Goal: Transaction & Acquisition: Purchase product/service

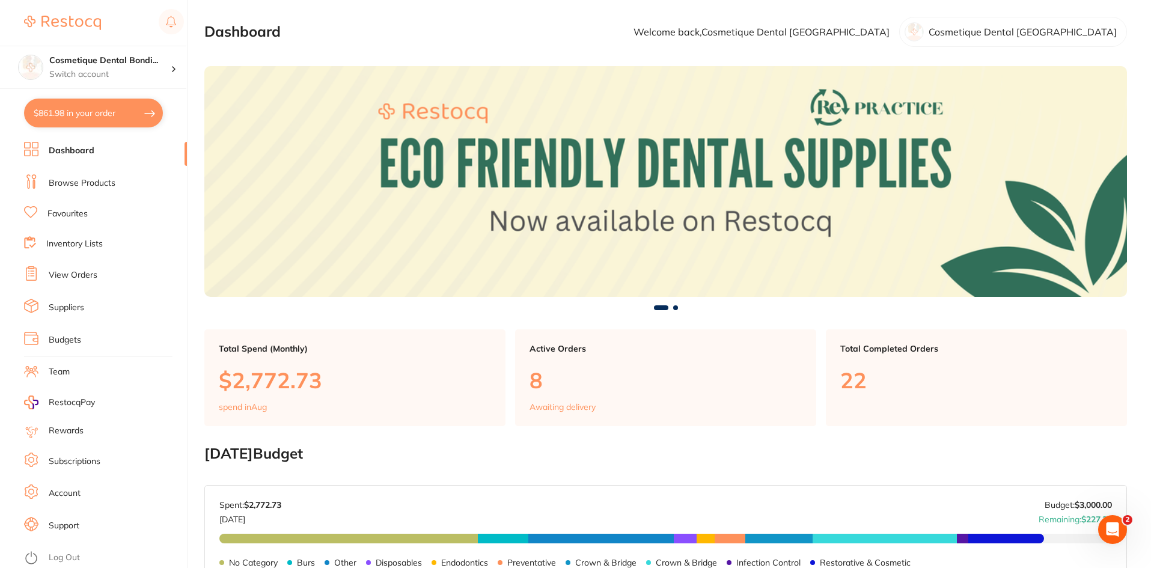
click at [80, 277] on link "View Orders" at bounding box center [73, 275] width 49 height 12
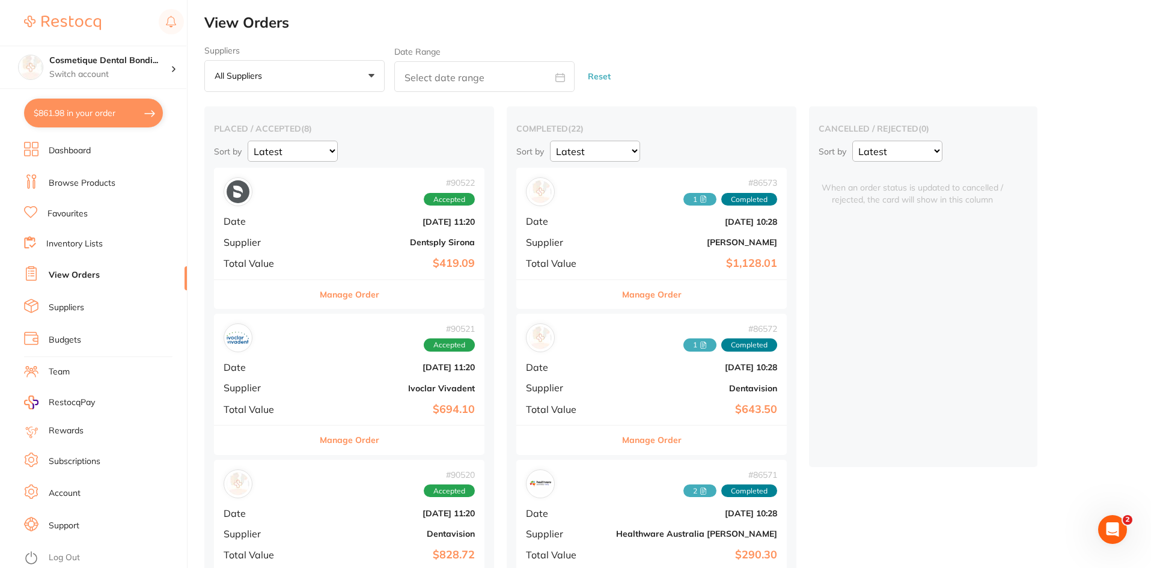
click at [370, 259] on b "$419.09" at bounding box center [394, 263] width 161 height 13
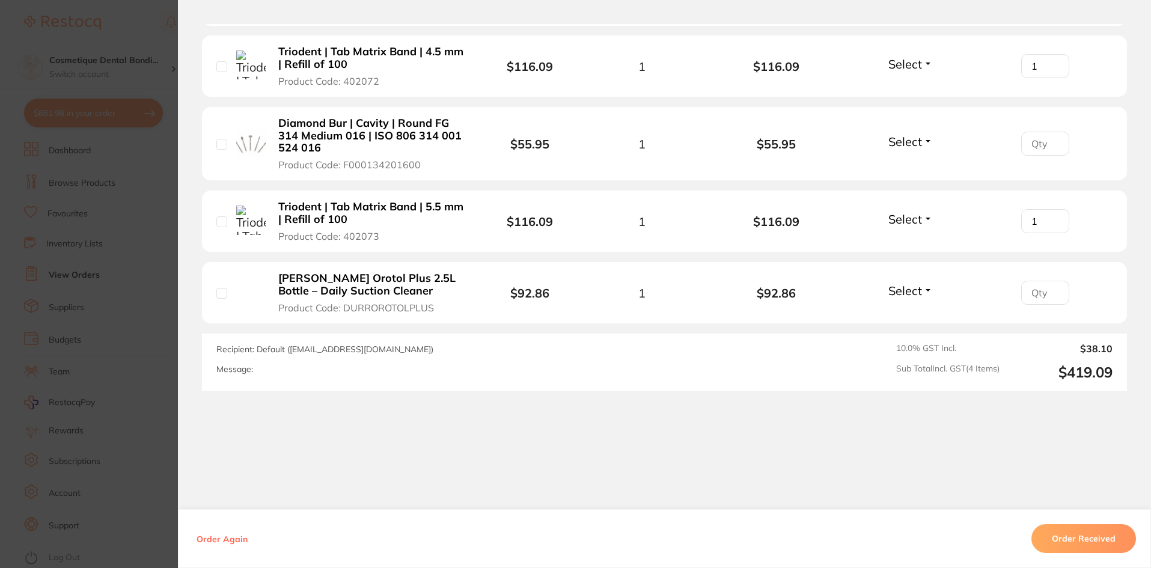
scroll to position [388, 0]
click at [131, 26] on section "Order ID: Restocq- 90522 Order Information Accepted Order Order Date [DATE] 11:…" at bounding box center [575, 284] width 1151 height 568
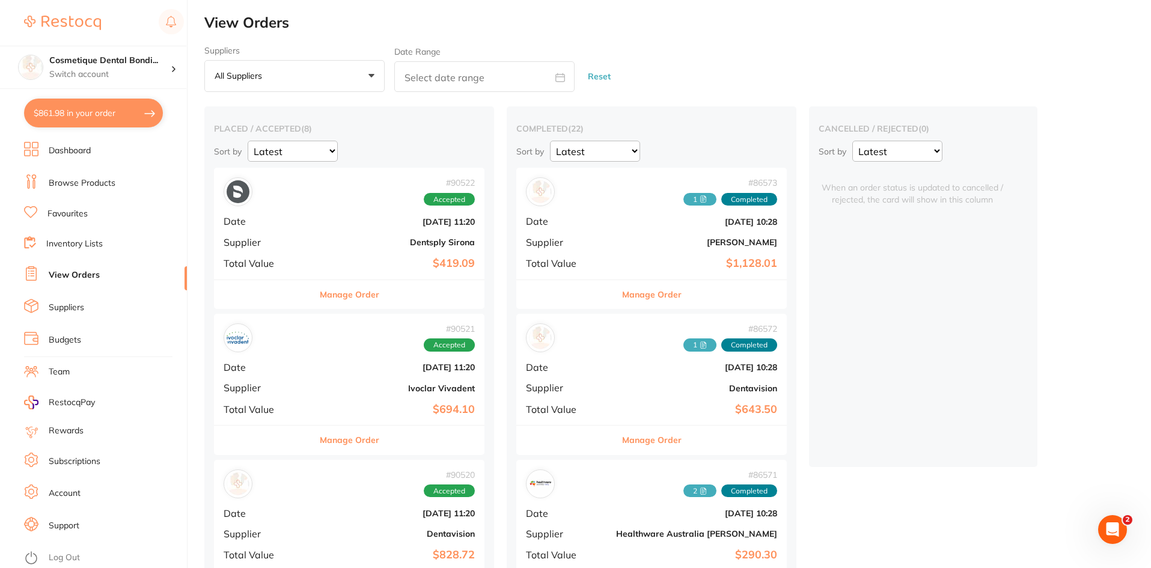
click at [343, 409] on b "$694.10" at bounding box center [394, 409] width 161 height 13
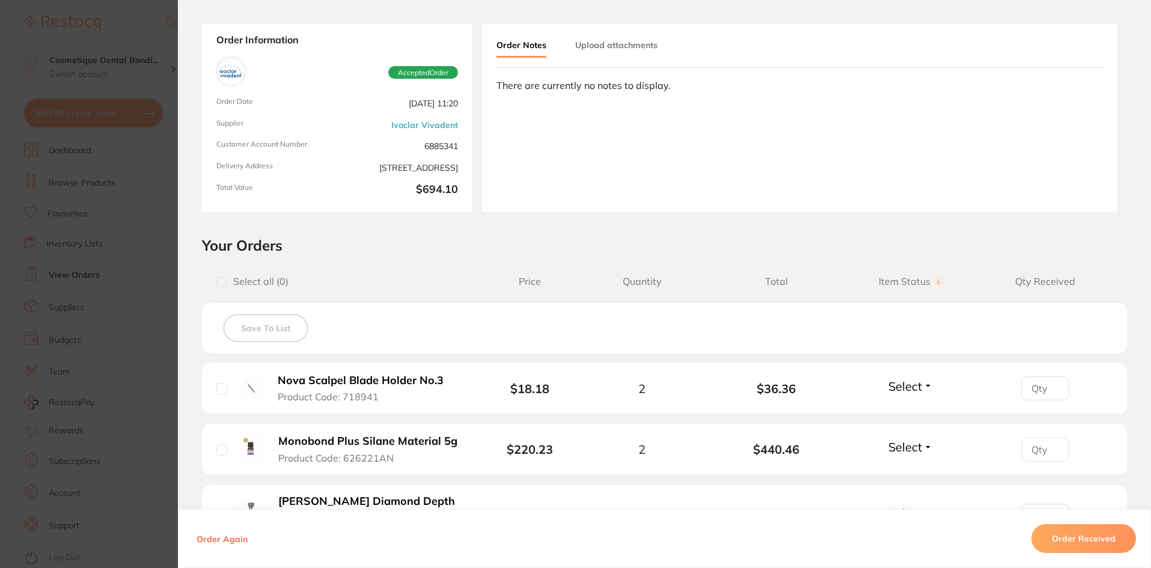
scroll to position [43, 0]
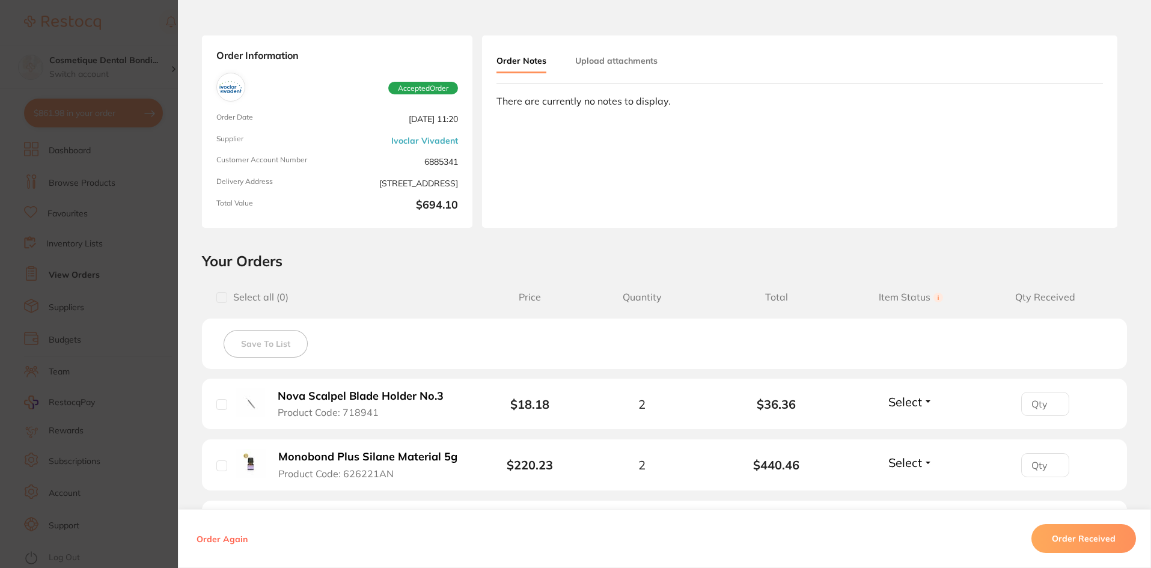
click at [76, 97] on section "Order ID: Restocq- 90521 Order Information Accepted Order Order Date [DATE] 11:…" at bounding box center [575, 284] width 1151 height 568
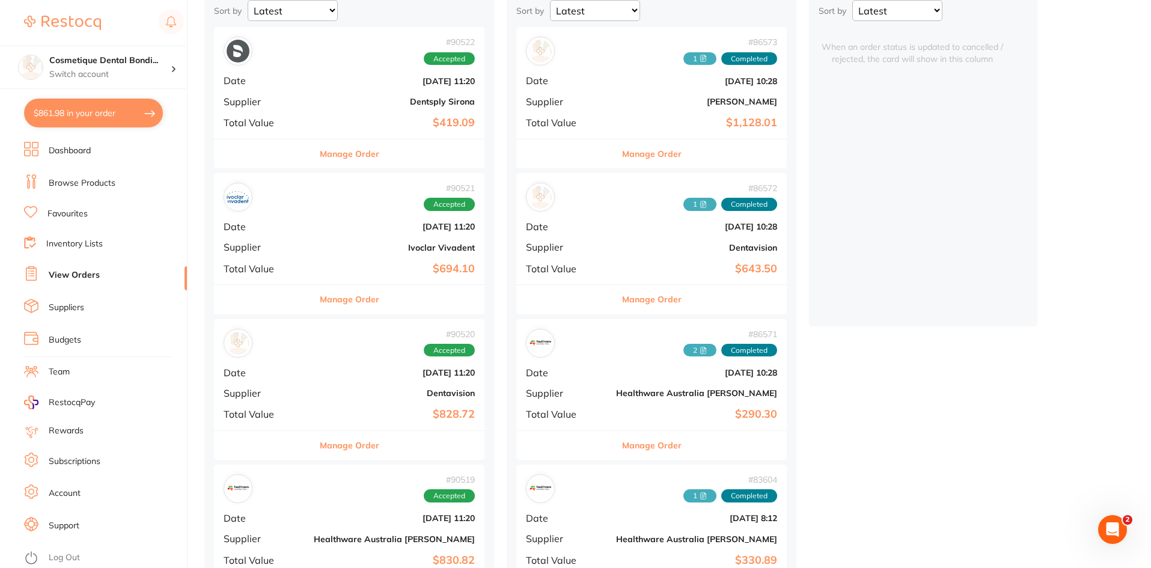
scroll to position [180, 0]
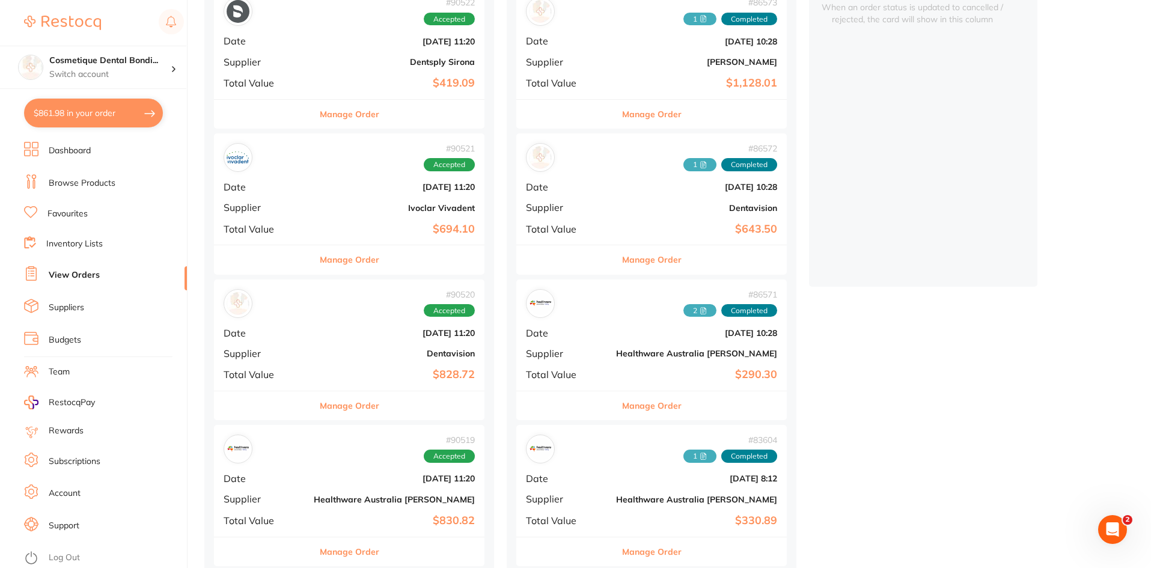
click at [333, 385] on div "# 90520 Accepted Date [DATE] 11:20 Supplier Dentavision Total Value $828.72" at bounding box center [349, 335] width 270 height 111
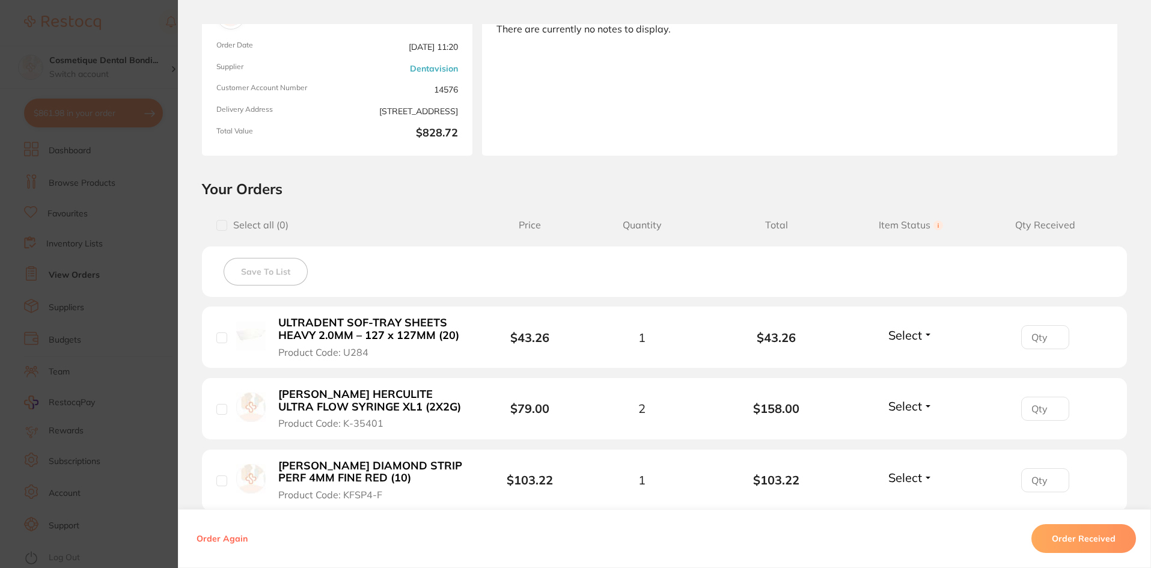
scroll to position [87, 0]
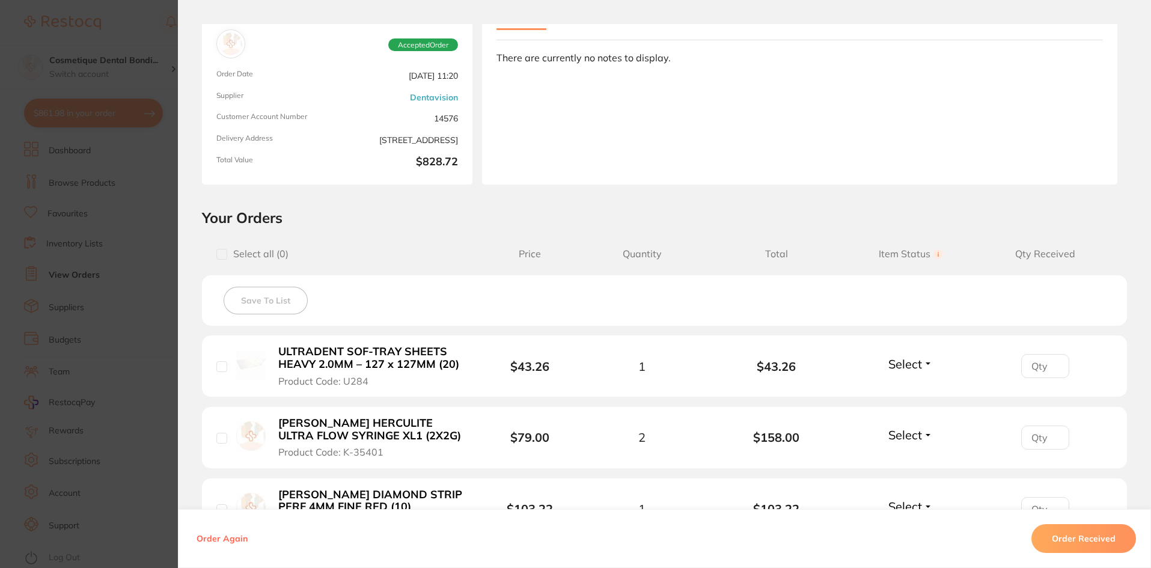
click at [81, 159] on section "Order ID: Restocq- 90520 Order Information Accepted Order Order Date [DATE] 11:…" at bounding box center [575, 284] width 1151 height 568
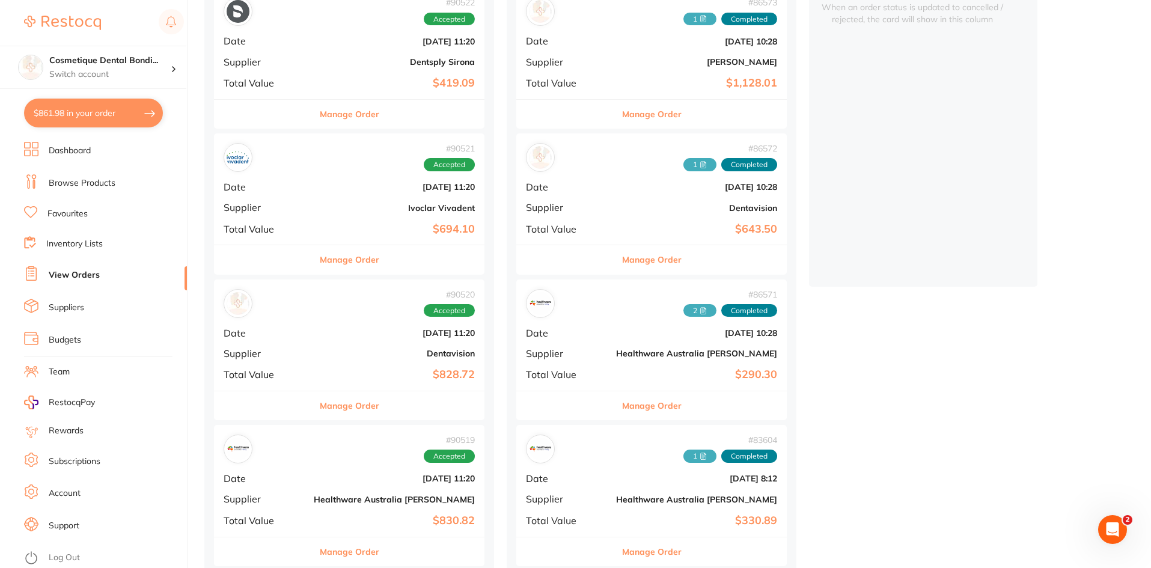
drag, startPoint x: 340, startPoint y: 490, endPoint x: 326, endPoint y: 484, distance: 14.3
click at [340, 490] on div "# 90519 Accepted Date [DATE] 11:20 Supplier Healthware [GEOGRAPHIC_DATA] [PERSO…" at bounding box center [349, 480] width 270 height 111
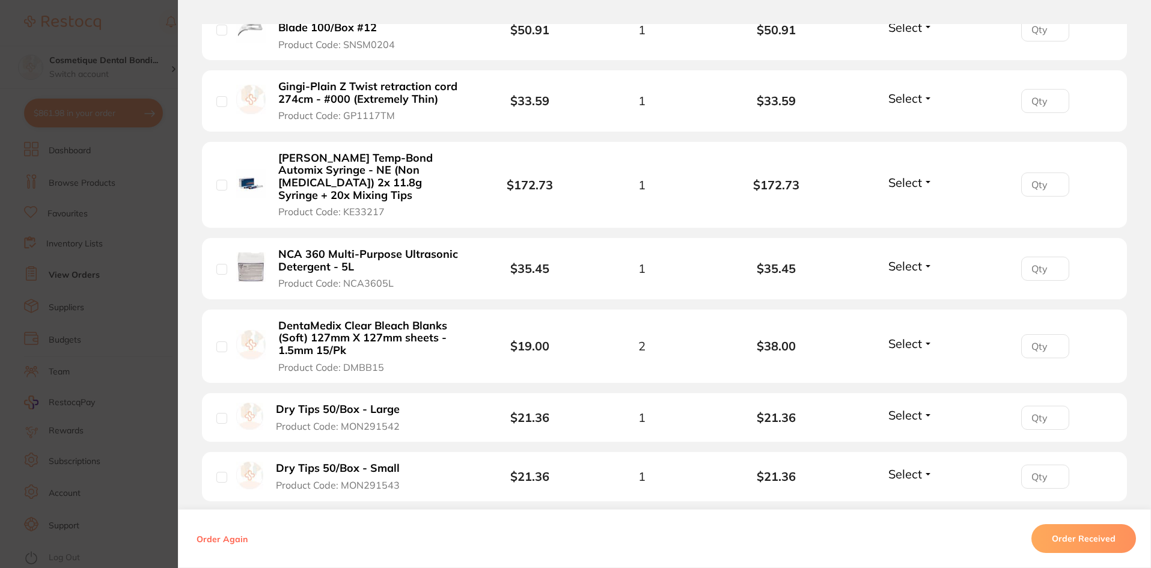
scroll to position [661, 0]
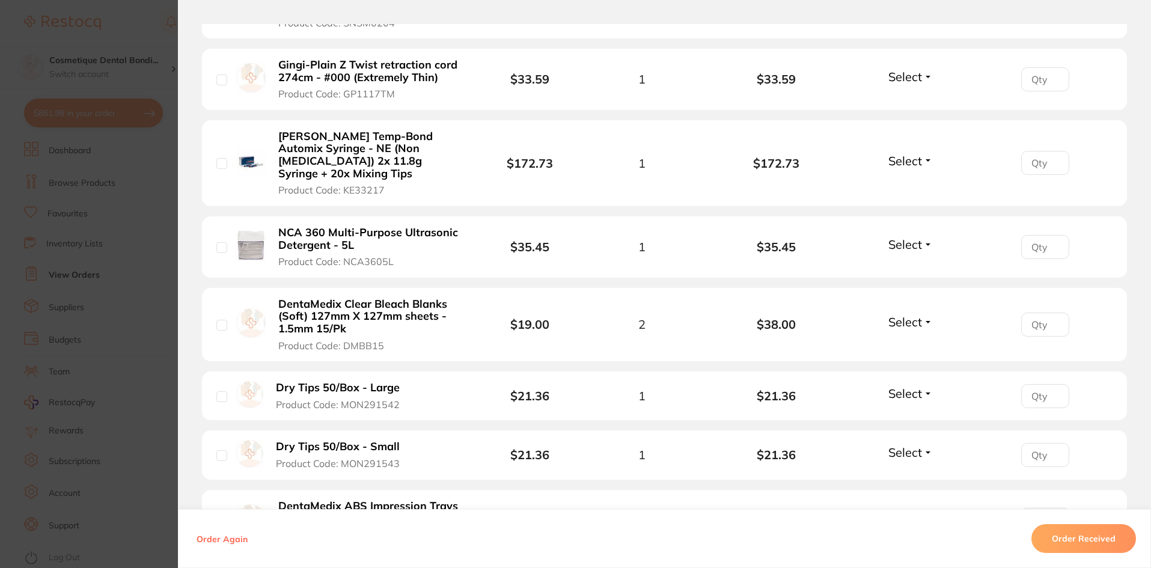
click at [399, 440] on button "Dry Tips 50/Box - Small Product Code: MON291543" at bounding box center [343, 454] width 142 height 29
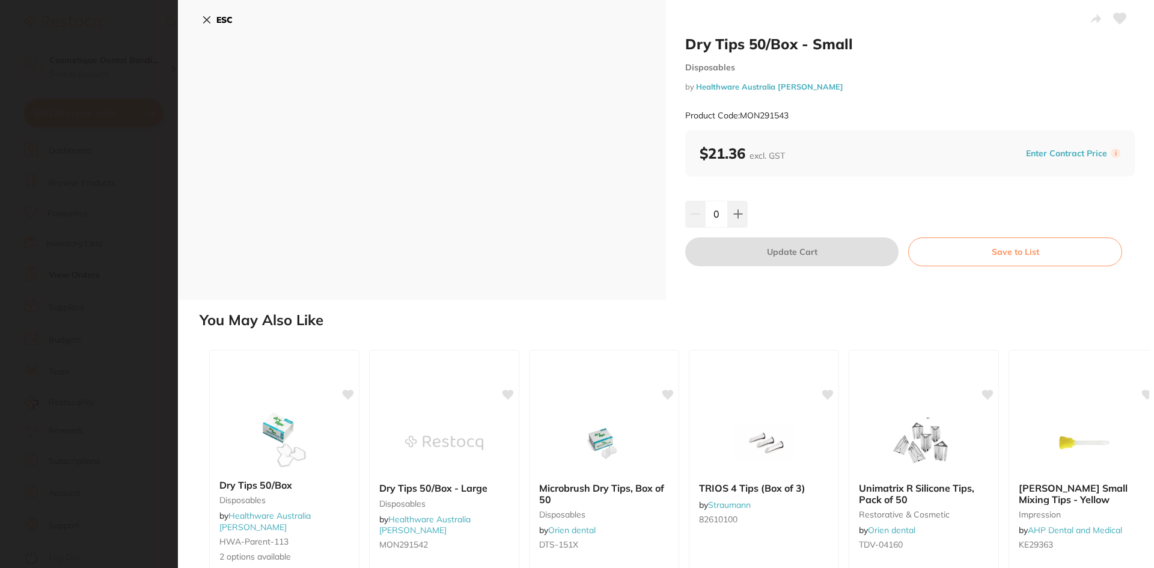
scroll to position [0, 0]
click at [731, 215] on button at bounding box center [738, 214] width 20 height 26
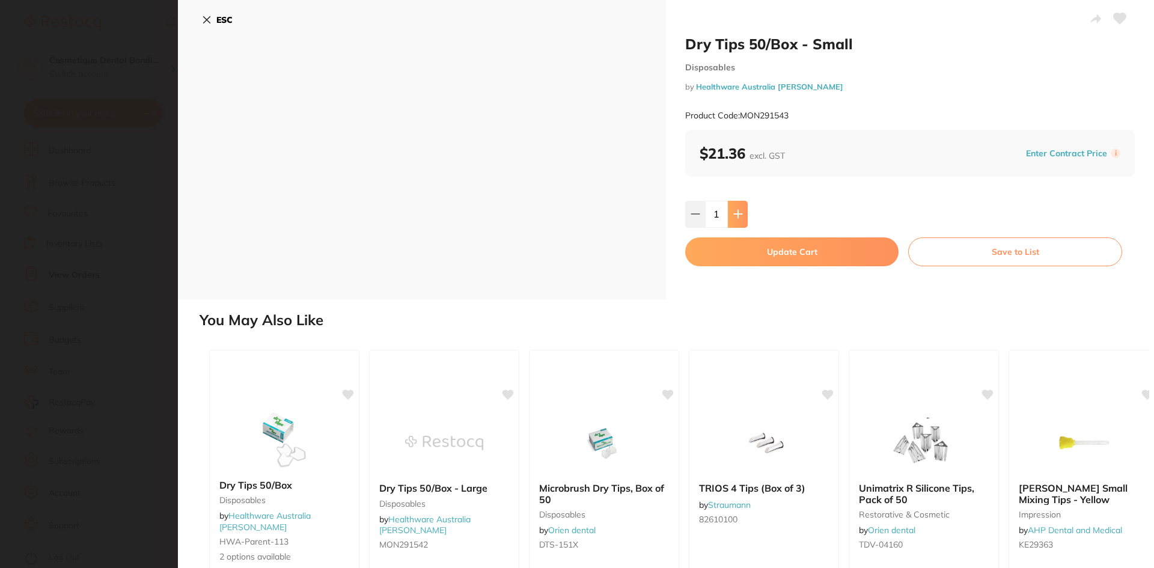
click at [738, 213] on icon at bounding box center [738, 214] width 10 height 10
type input "3"
click at [768, 257] on button "Update Cart" at bounding box center [791, 251] width 213 height 29
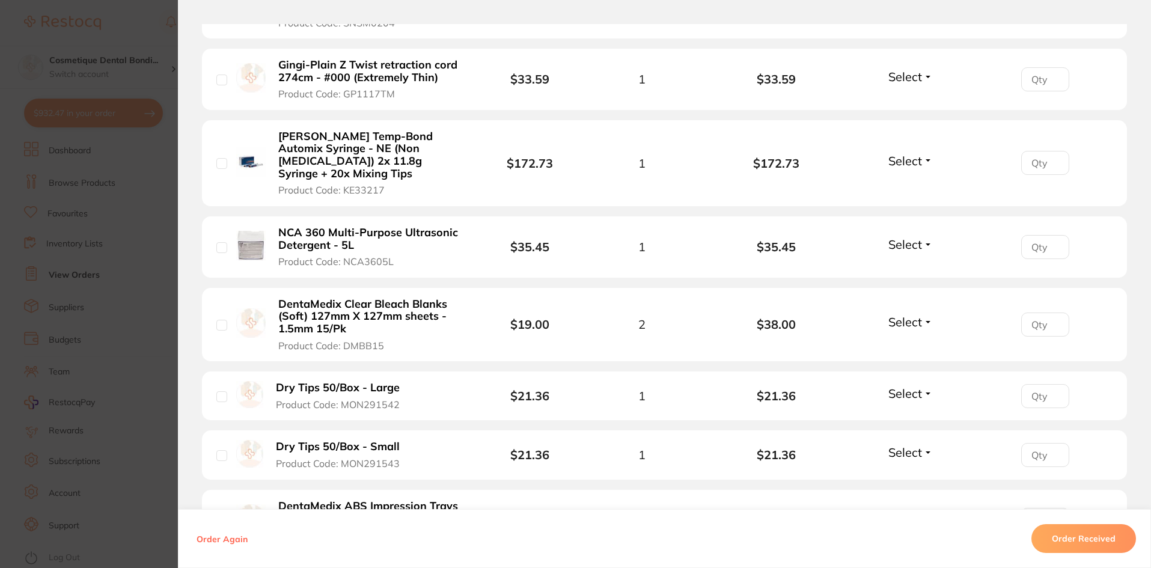
click at [447, 374] on li "Dry Tips 50/Box - Large Product Code: MON291542 $21.36 1 $21.36 Select Received…" at bounding box center [664, 395] width 925 height 49
click at [659, 389] on div "1" at bounding box center [642, 396] width 135 height 14
click at [307, 382] on b "Dry Tips 50/Box - Large" at bounding box center [338, 388] width 124 height 13
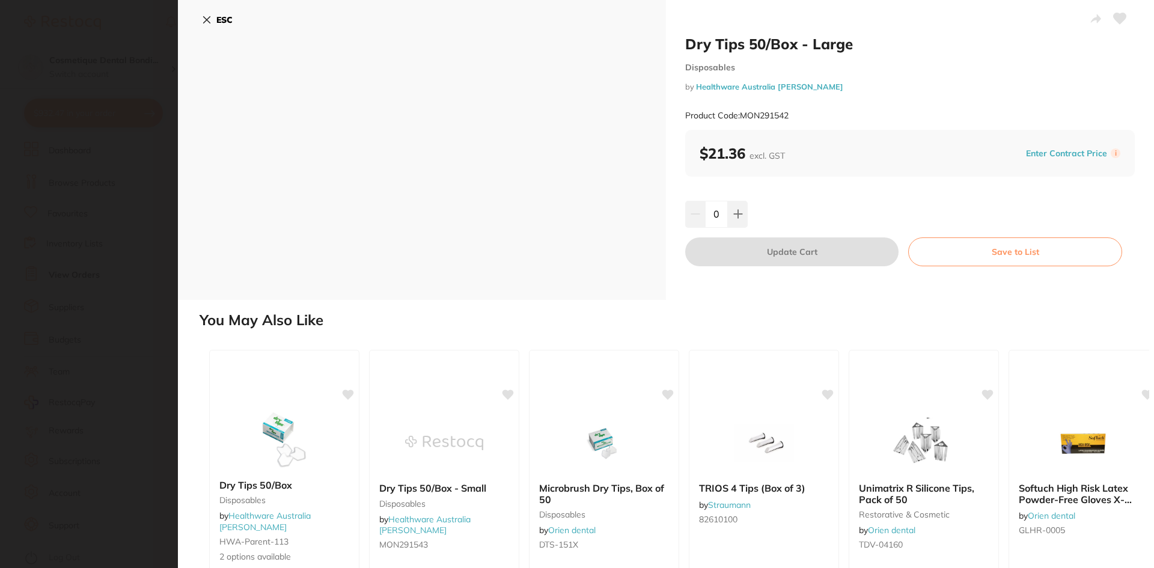
scroll to position [0, 0]
click at [738, 219] on icon at bounding box center [738, 214] width 10 height 10
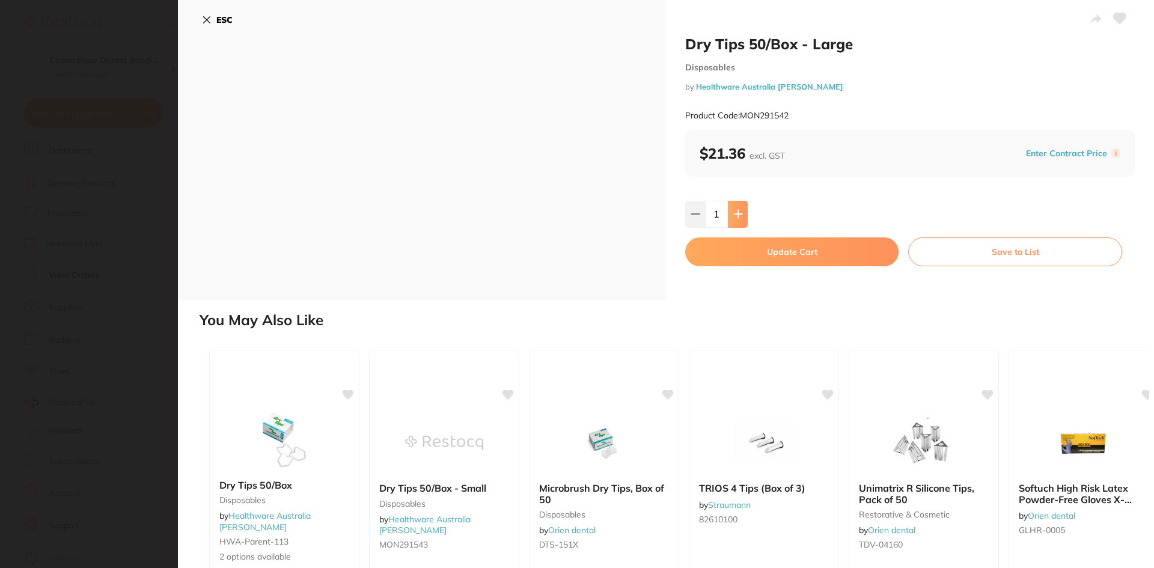
click at [738, 219] on icon at bounding box center [738, 214] width 10 height 10
type input "3"
click at [747, 251] on button "Update Cart" at bounding box center [791, 251] width 213 height 29
